Goal: Information Seeking & Learning: Understand process/instructions

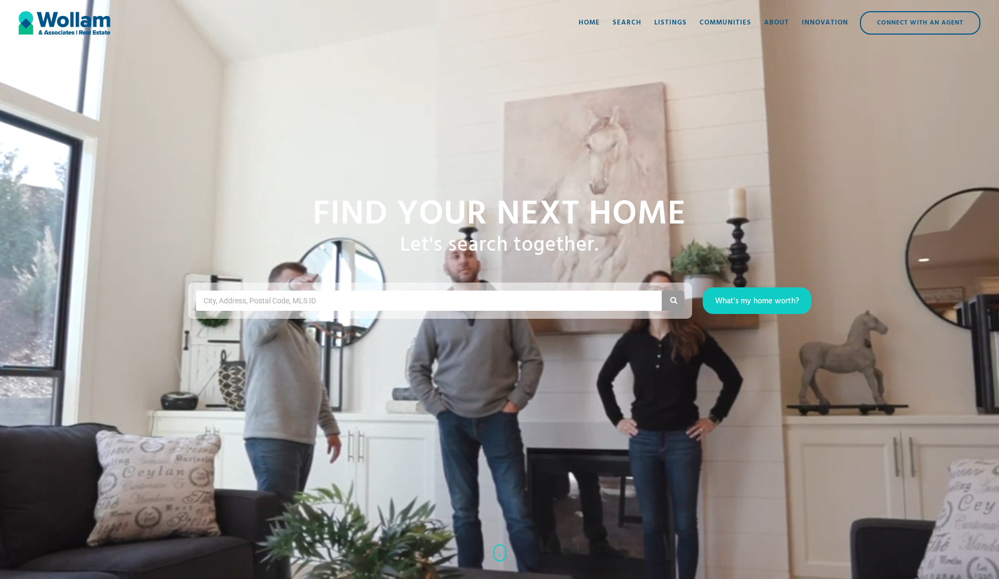
click at [530, 424] on div "Find your NExt home Let's search together. City, Address, Postal Code, MLS ID W…" at bounding box center [499, 289] width 999 height 579
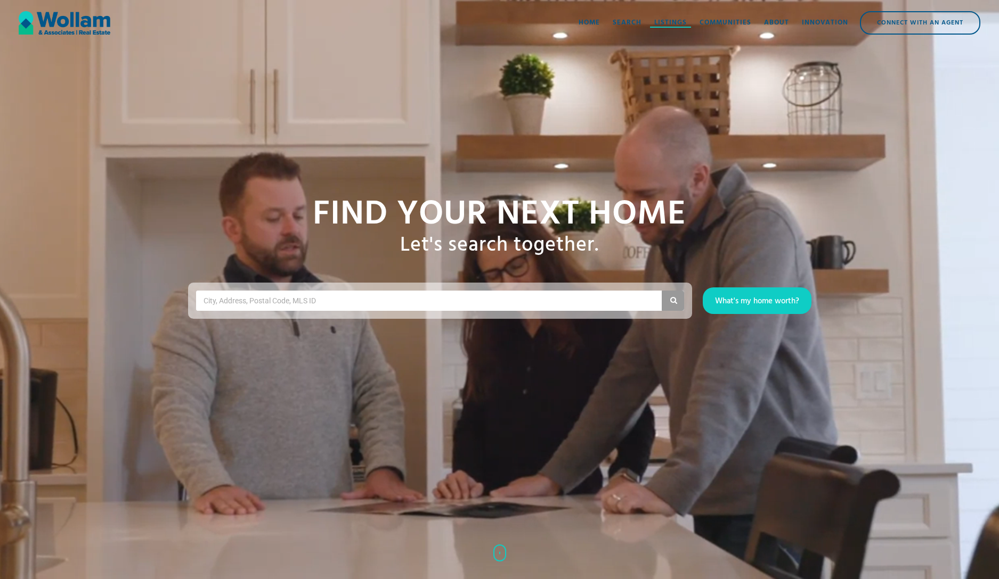
click at [655, 27] on div at bounding box center [670, 27] width 41 height 1
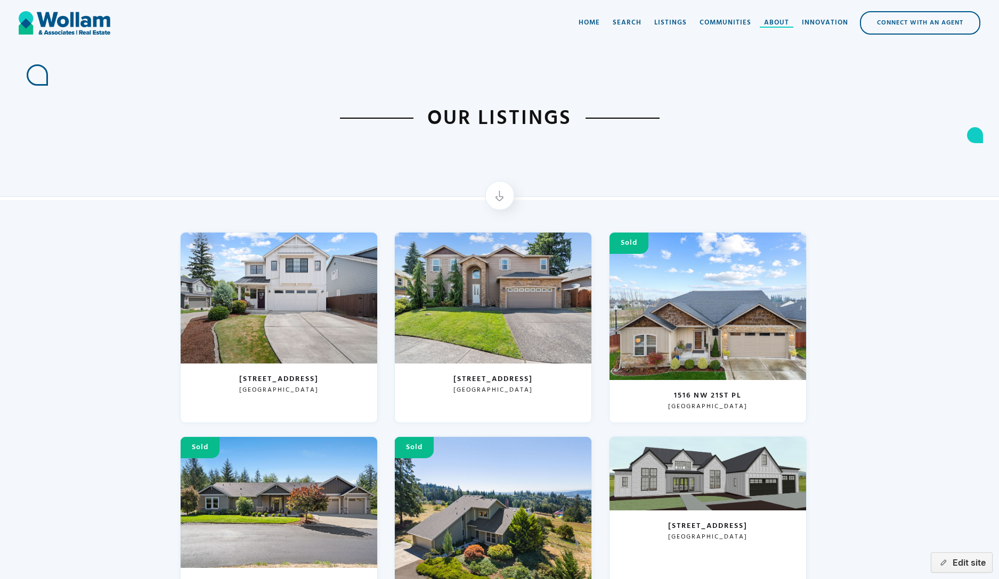
click at [778, 20] on div "About" at bounding box center [776, 23] width 25 height 11
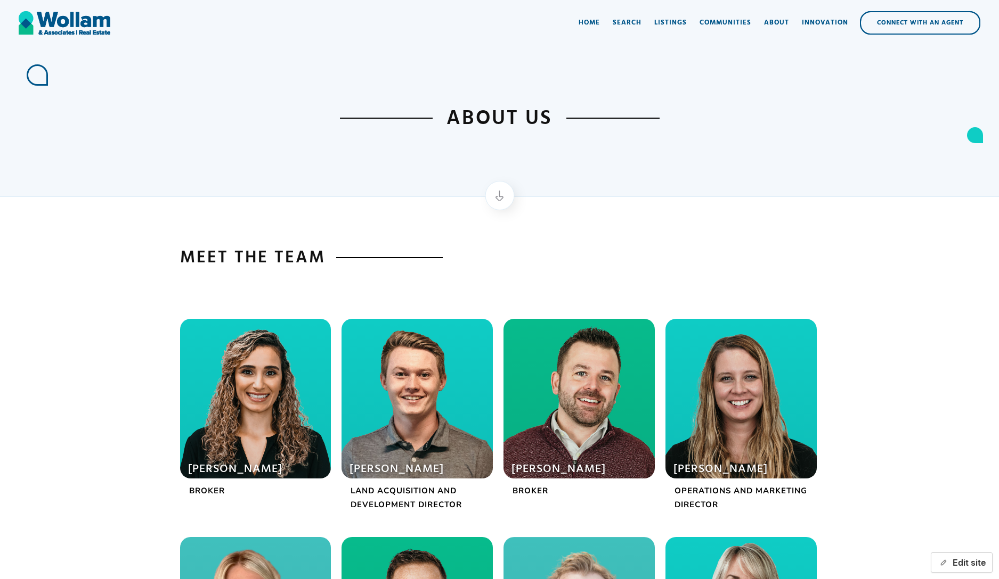
click at [963, 570] on button "Edit site" at bounding box center [961, 563] width 62 height 20
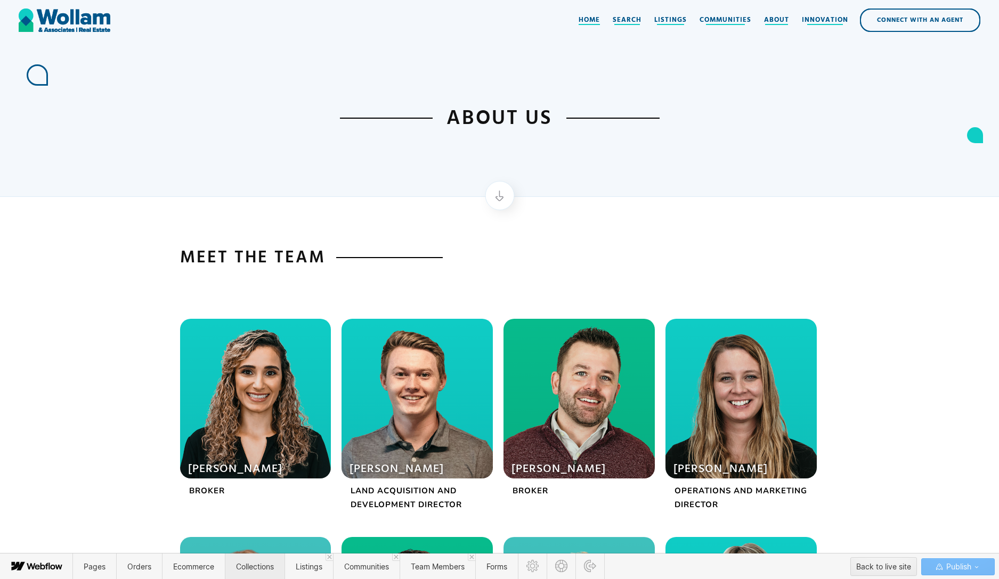
click at [241, 569] on span "Collections" at bounding box center [255, 566] width 38 height 9
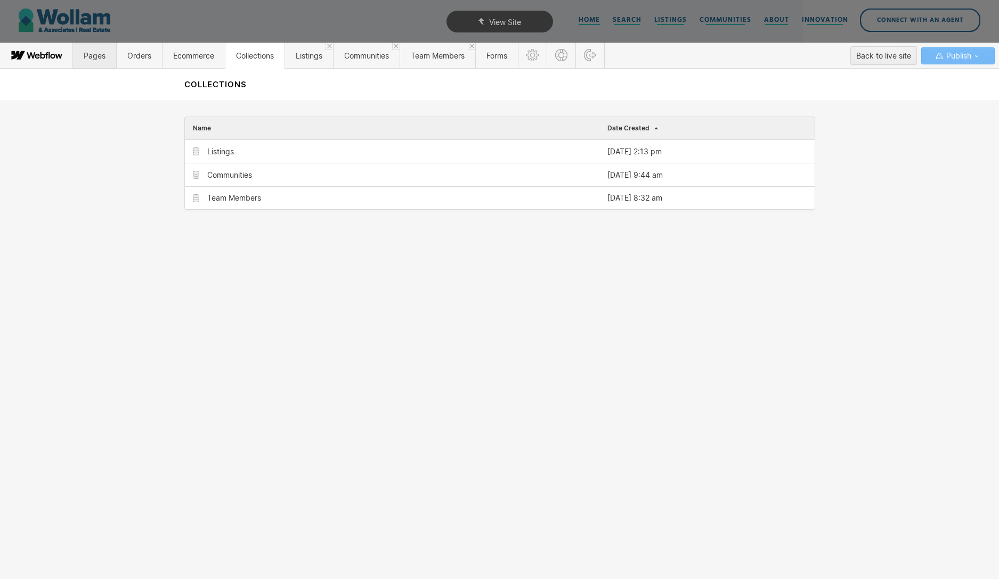
click at [92, 52] on span "Pages" at bounding box center [95, 55] width 22 height 9
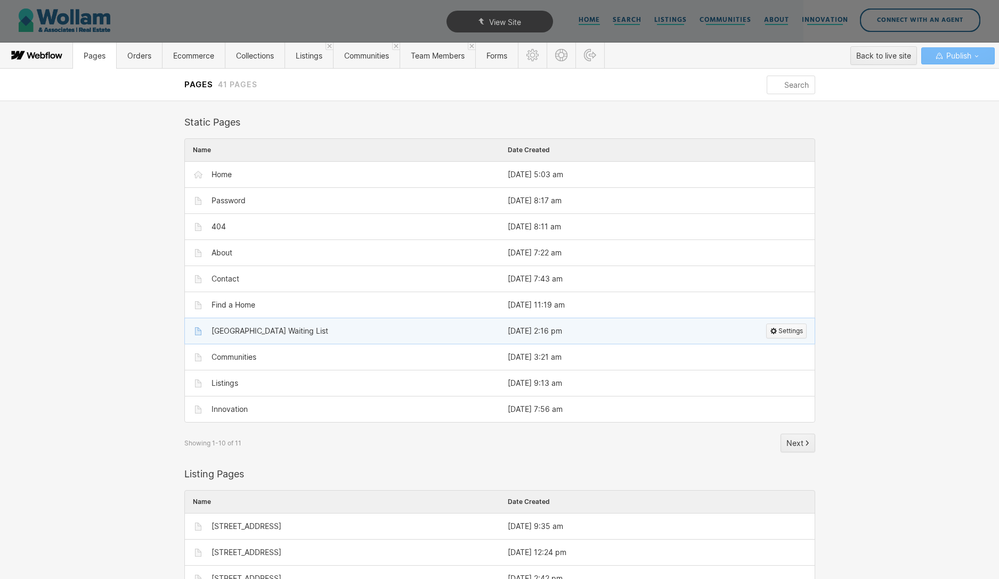
click at [766, 329] on button "Settings" at bounding box center [786, 331] width 40 height 15
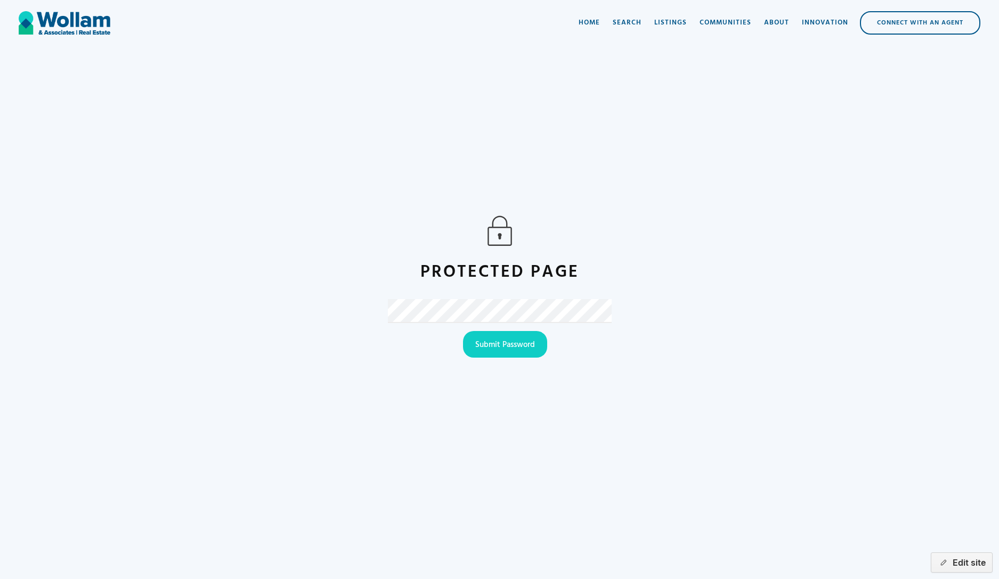
click at [463, 331] on input "Submit Password" at bounding box center [505, 344] width 84 height 27
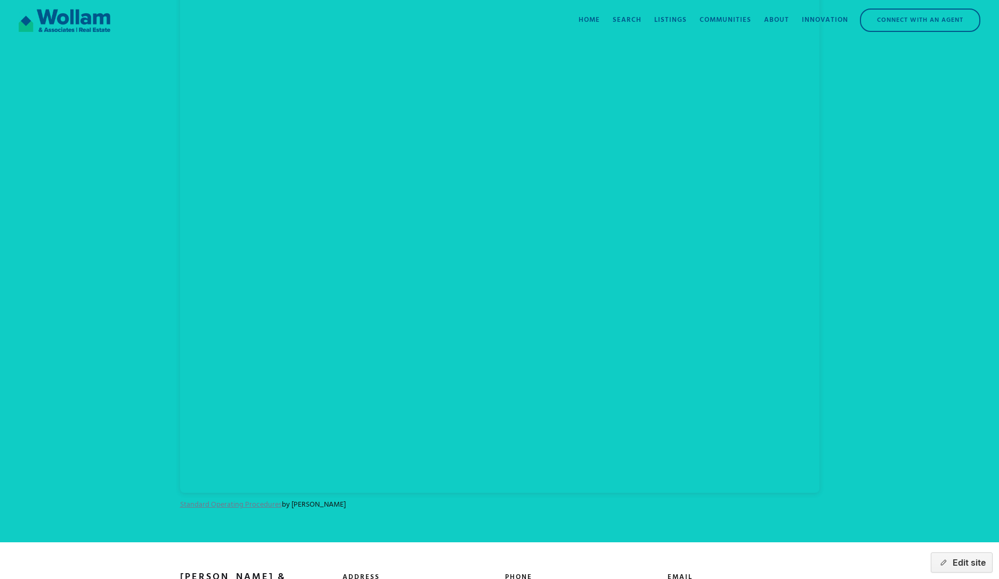
scroll to position [521, 0]
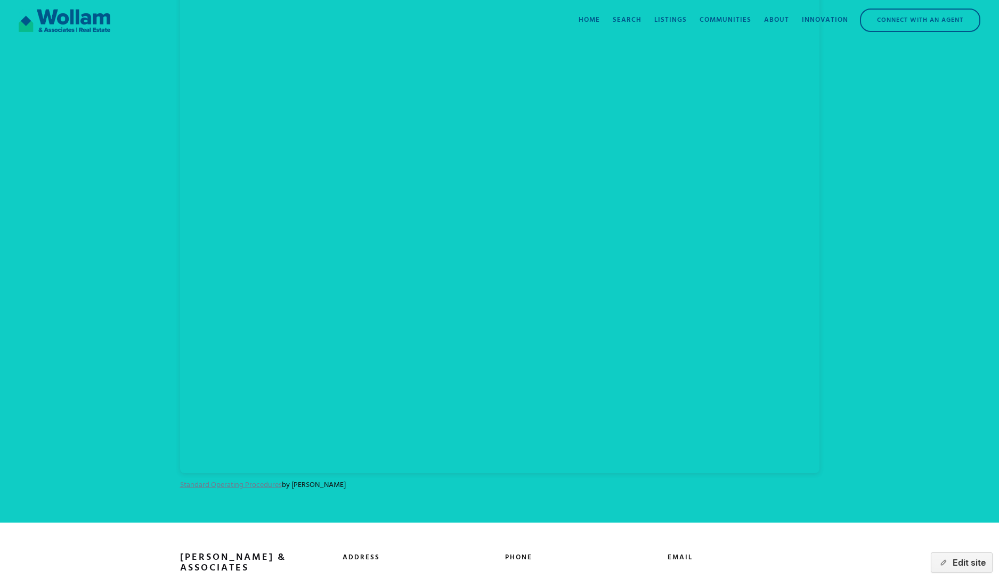
click at [206, 485] on link "Standard Operating Procedures" at bounding box center [231, 485] width 102 height 12
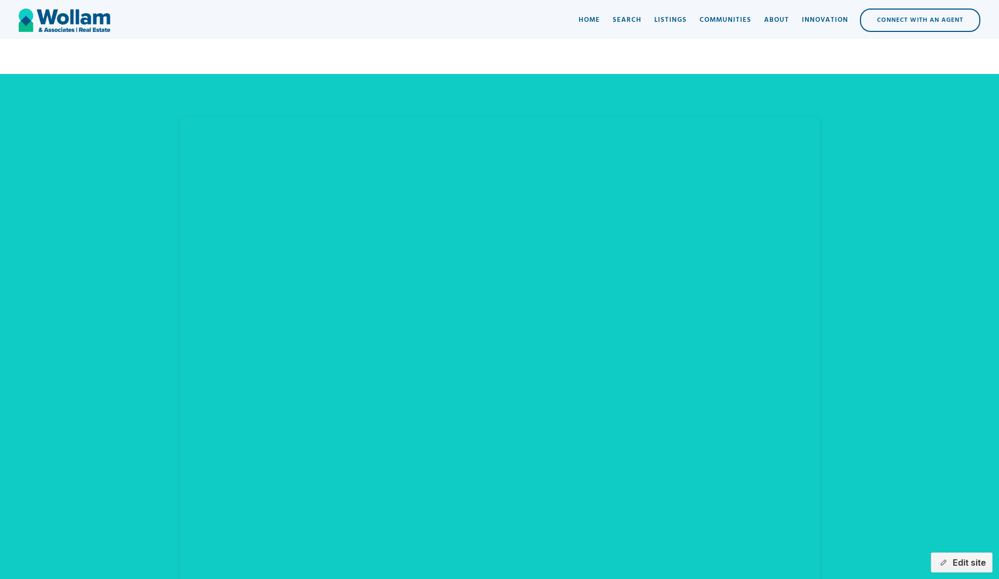
scroll to position [151, 0]
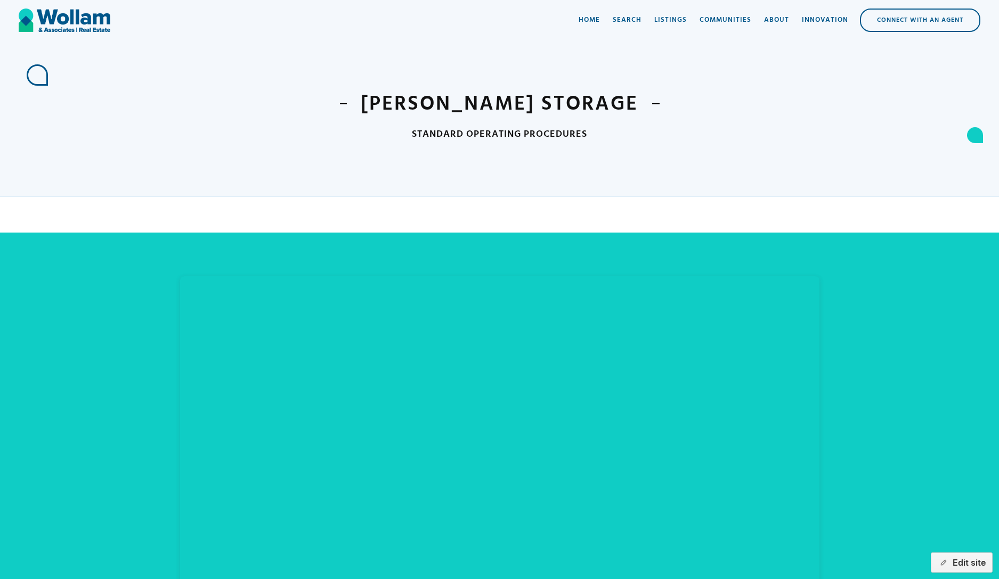
scroll to position [66, 0]
